Goal: Find contact information: Find contact information

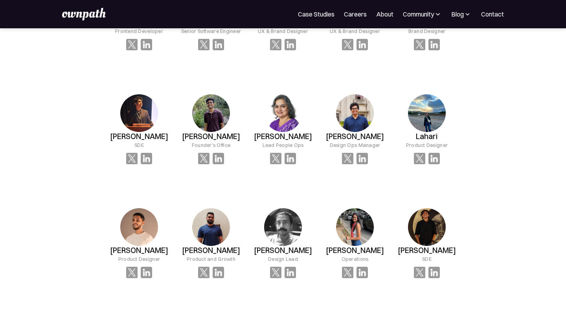
scroll to position [627, 0]
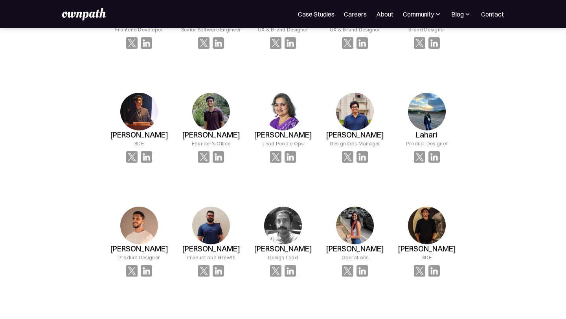
click at [216, 129] on img at bounding box center [211, 112] width 38 height 38
click at [217, 163] on img at bounding box center [218, 156] width 11 height 11
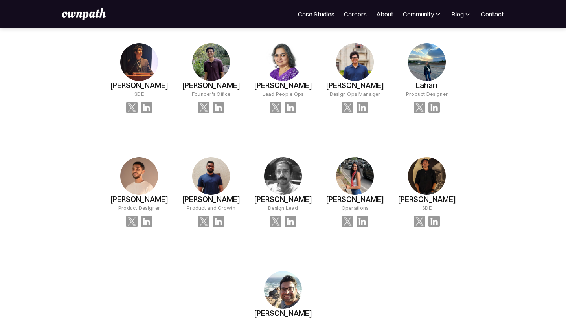
scroll to position [677, 0]
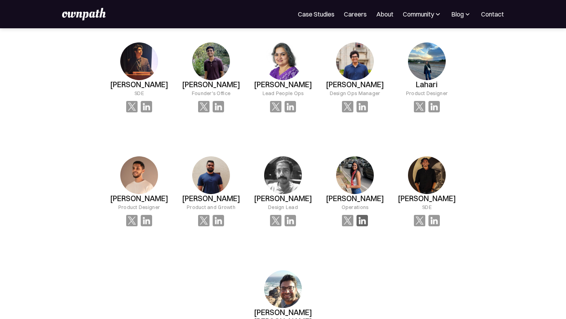
click at [359, 227] on img at bounding box center [362, 220] width 11 height 11
click at [364, 227] on img at bounding box center [362, 220] width 11 height 11
click at [348, 227] on img at bounding box center [347, 220] width 11 height 11
click at [366, 227] on img at bounding box center [362, 220] width 11 height 11
click at [352, 227] on img at bounding box center [347, 220] width 11 height 11
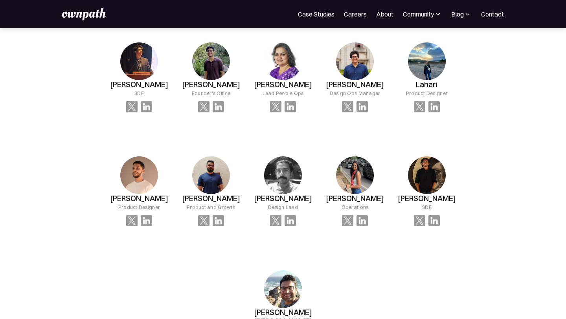
click at [355, 227] on div at bounding box center [355, 220] width 26 height 11
drag, startPoint x: 368, startPoint y: 238, endPoint x: 353, endPoint y: 238, distance: 15.3
click at [368, 238] on div "[PERSON_NAME] Operations" at bounding box center [355, 191] width 72 height 95
click at [353, 227] on img at bounding box center [347, 220] width 11 height 11
drag, startPoint x: 383, startPoint y: 238, endPoint x: 345, endPoint y: 237, distance: 38.5
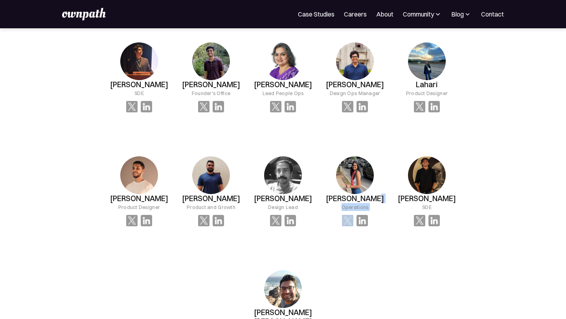
click at [345, 237] on div "[PERSON_NAME] Operations" at bounding box center [355, 191] width 72 height 95
click at [345, 227] on img at bounding box center [347, 220] width 11 height 11
click at [360, 227] on img at bounding box center [362, 220] width 11 height 11
click at [387, 273] on div "[PERSON_NAME] Frontend Developer [PERSON_NAME] Senior Software Engineer [PERSON…" at bounding box center [283, 139] width 360 height 446
click at [437, 227] on img at bounding box center [434, 220] width 11 height 11
